Goal: Find specific page/section: Find specific page/section

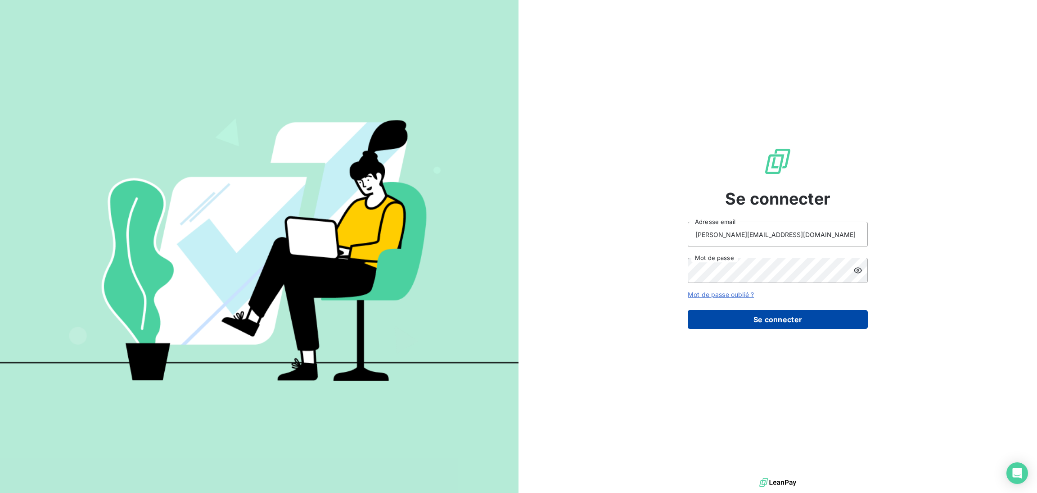
click at [771, 316] on button "Se connecter" at bounding box center [778, 319] width 180 height 19
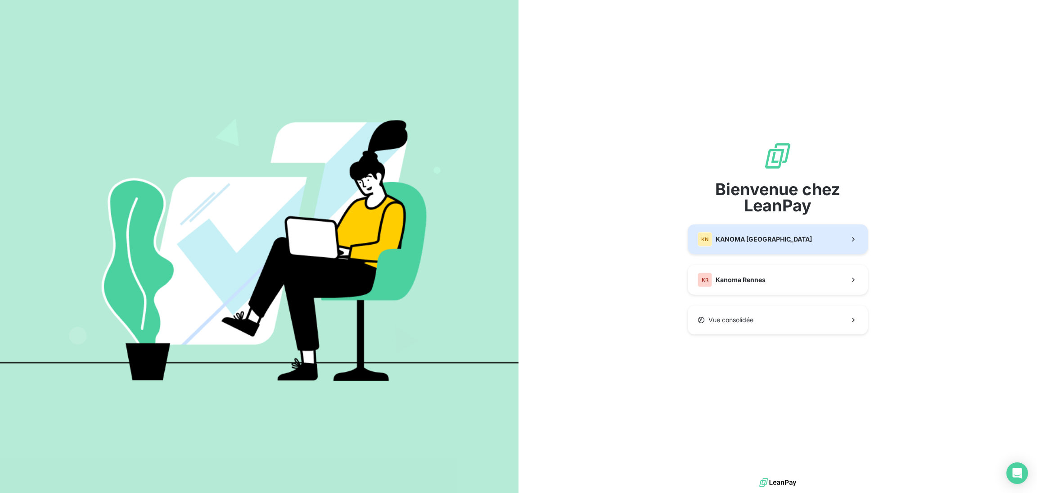
click at [726, 247] on button "KN KANOMA Nantes" at bounding box center [778, 239] width 180 height 30
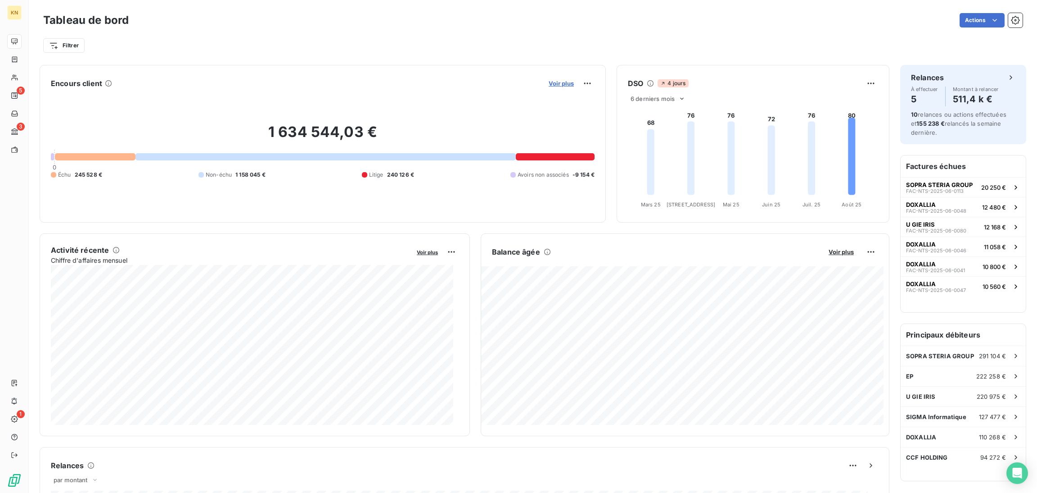
click at [555, 84] on span "Voir plus" at bounding box center [561, 83] width 25 height 7
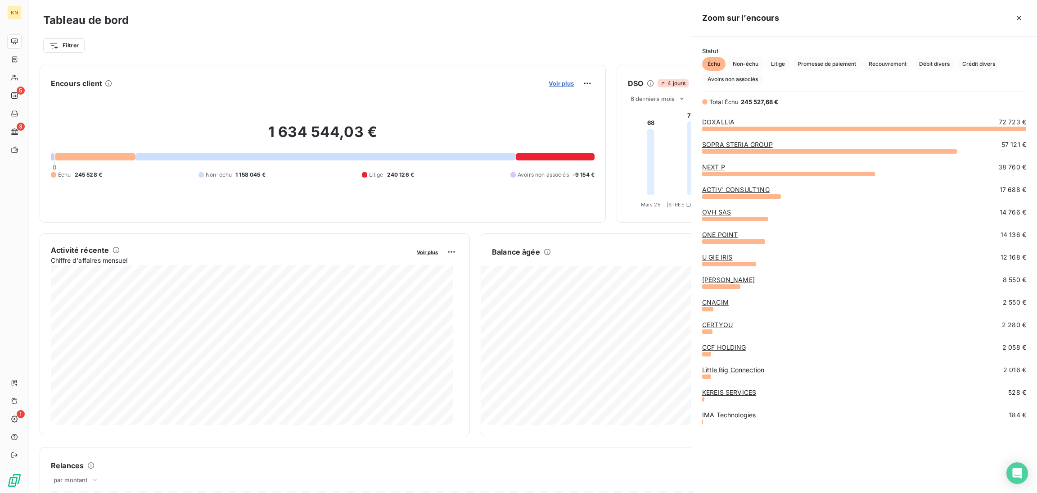
scroll to position [354, 335]
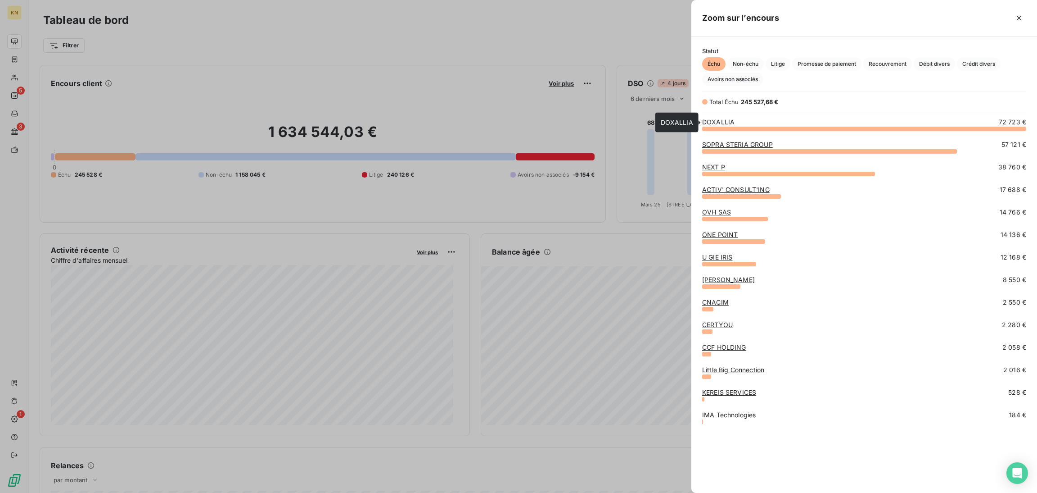
click at [711, 123] on link "DOXALLIA" at bounding box center [718, 122] width 32 height 8
